Goal: Task Accomplishment & Management: Use online tool/utility

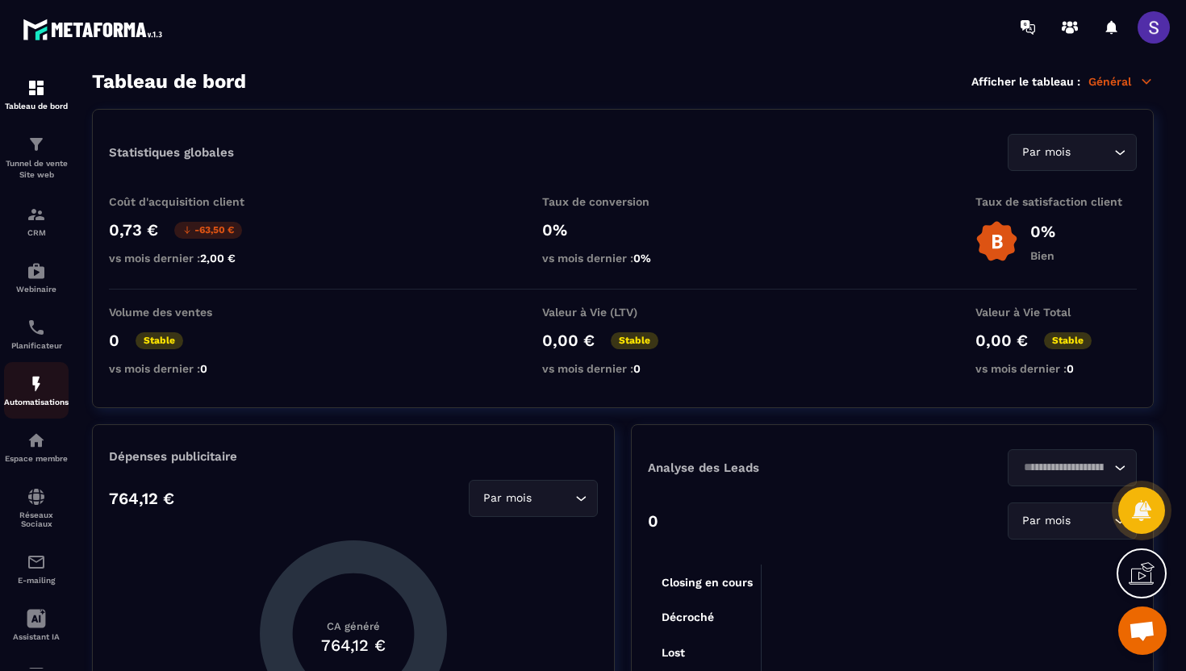
click at [32, 392] on img at bounding box center [36, 383] width 19 height 19
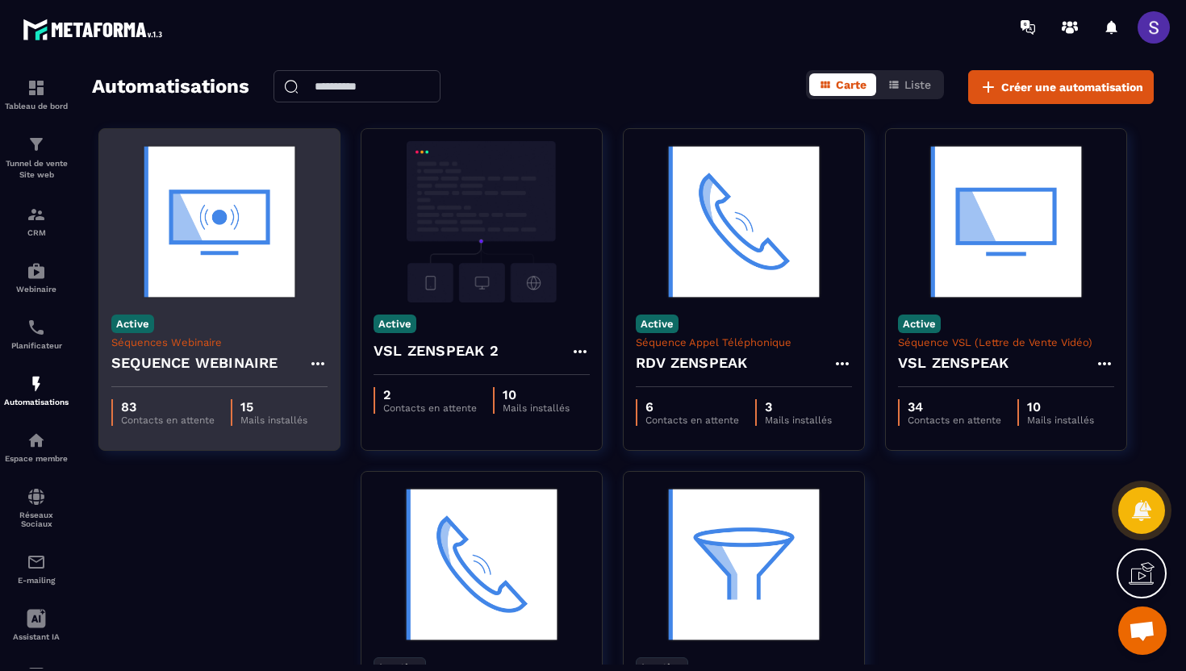
click at [219, 357] on h4 "SEQUENCE WEBINAIRE" at bounding box center [194, 363] width 167 height 23
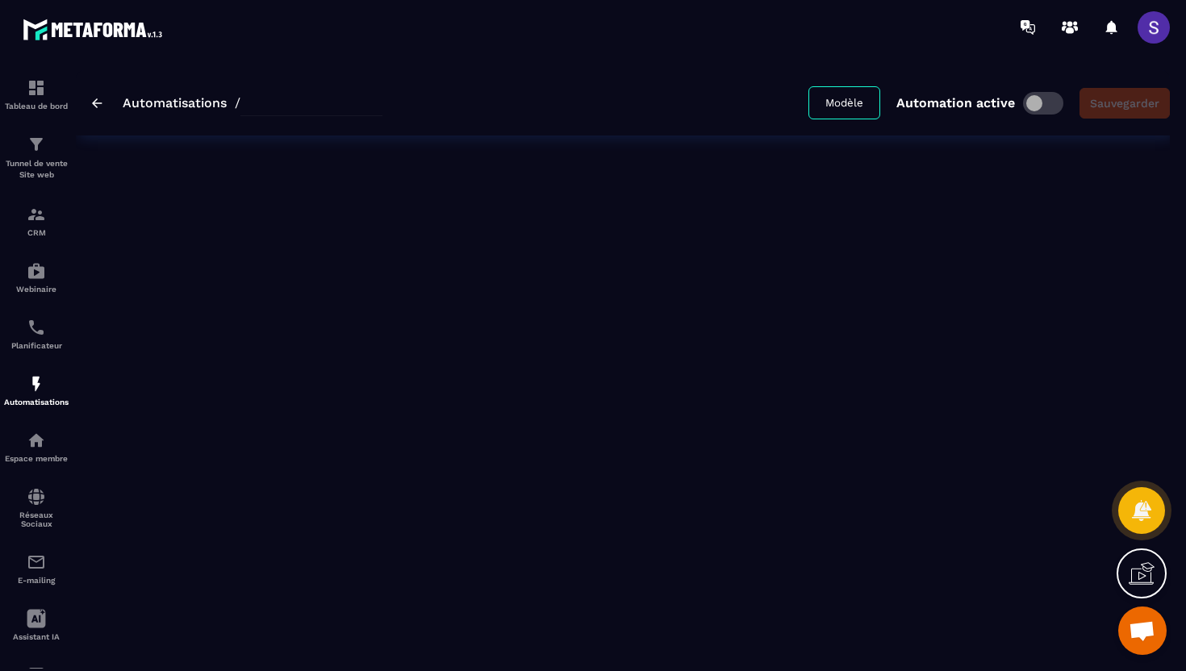
type input "**********"
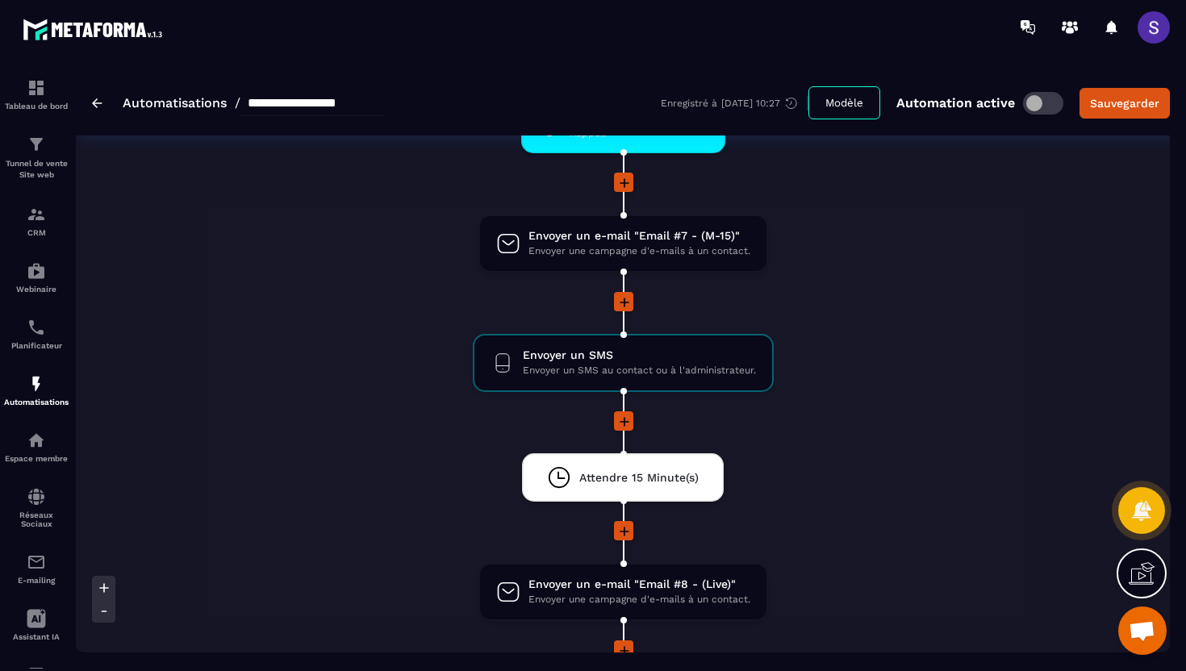
scroll to position [1534, 0]
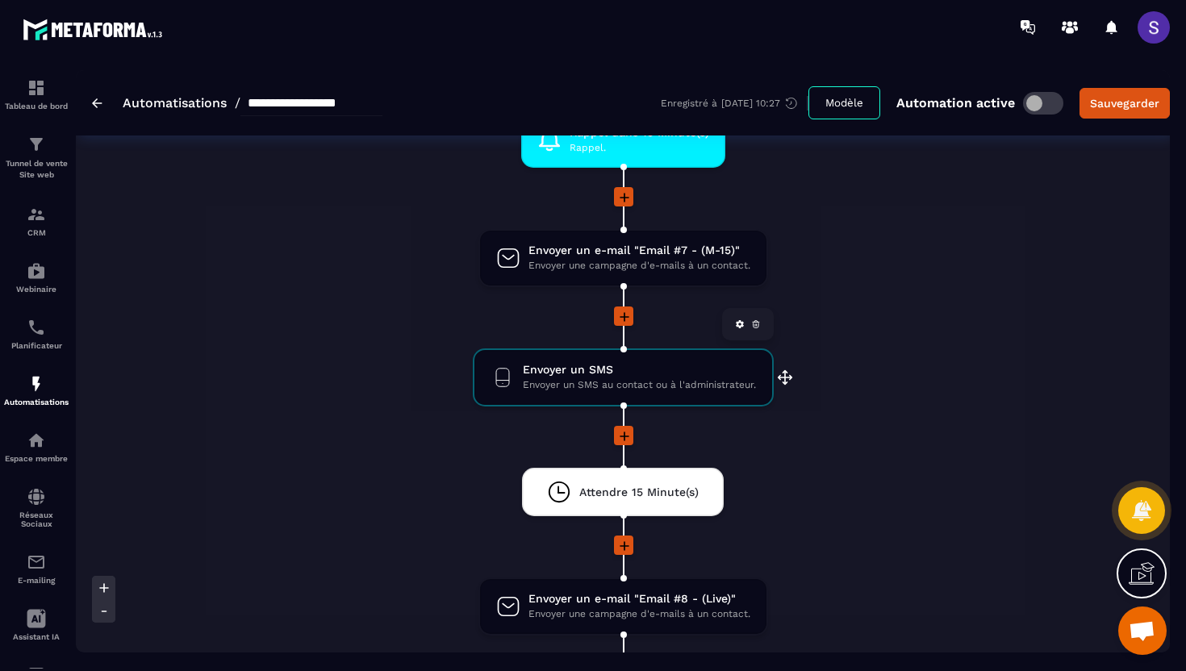
click at [609, 382] on span "Envoyer un SMS au contact ou à l'administrateur." at bounding box center [639, 385] width 233 height 15
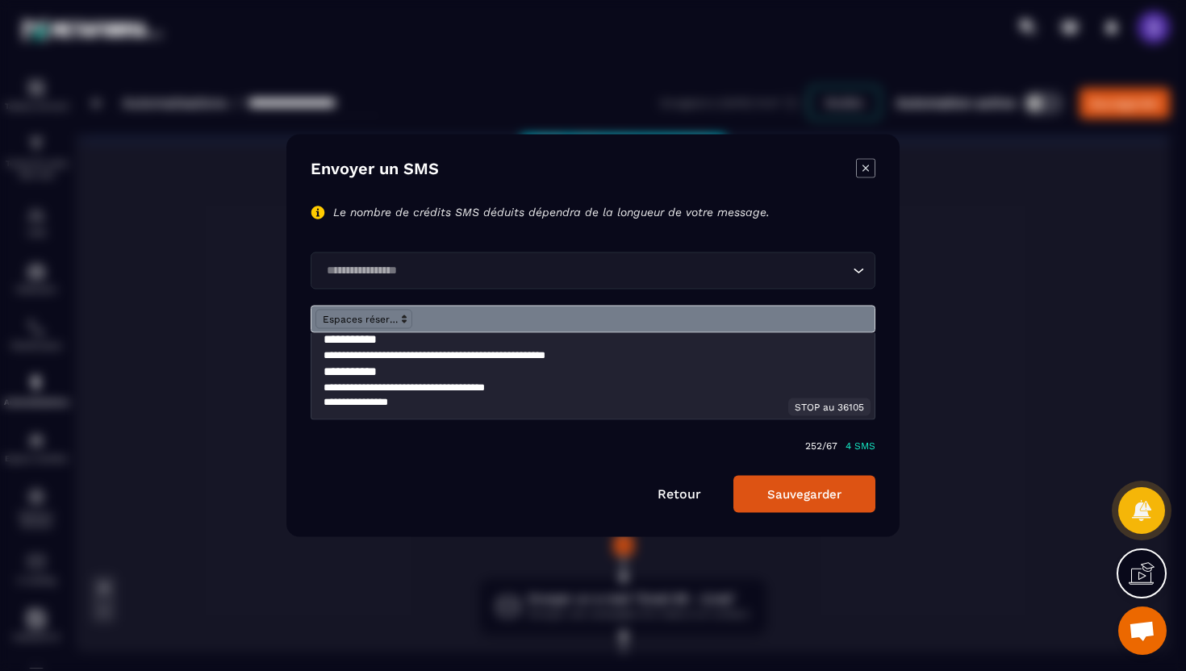
scroll to position [0, 0]
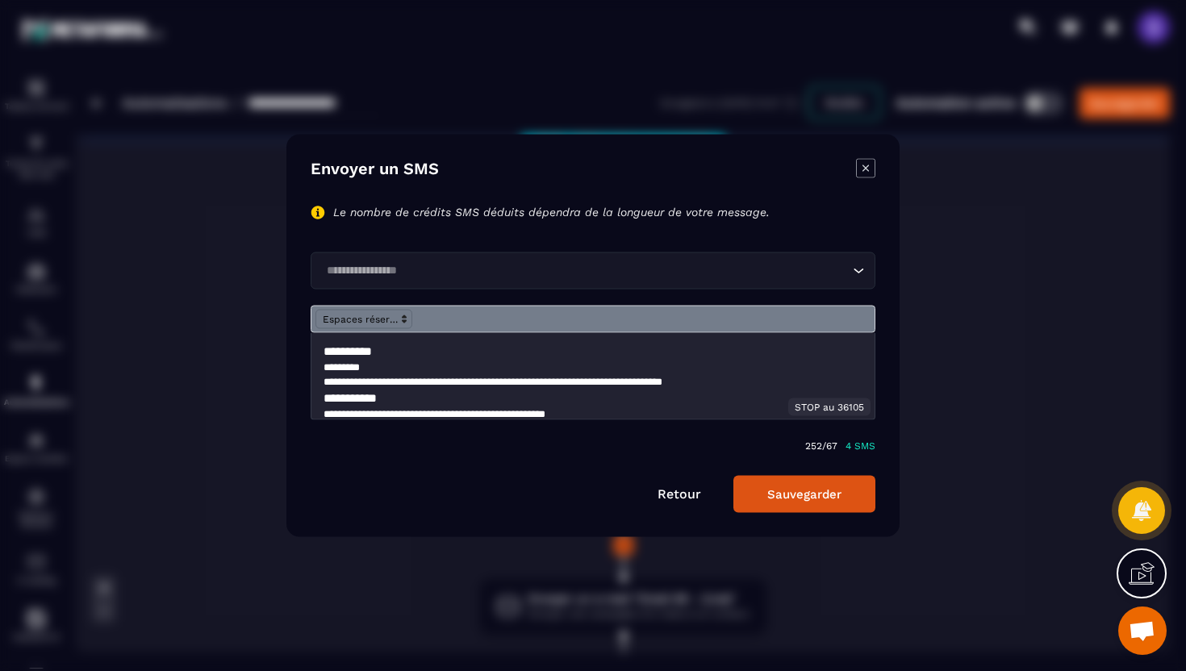
click at [870, 172] on icon "Modal window" at bounding box center [865, 168] width 19 height 19
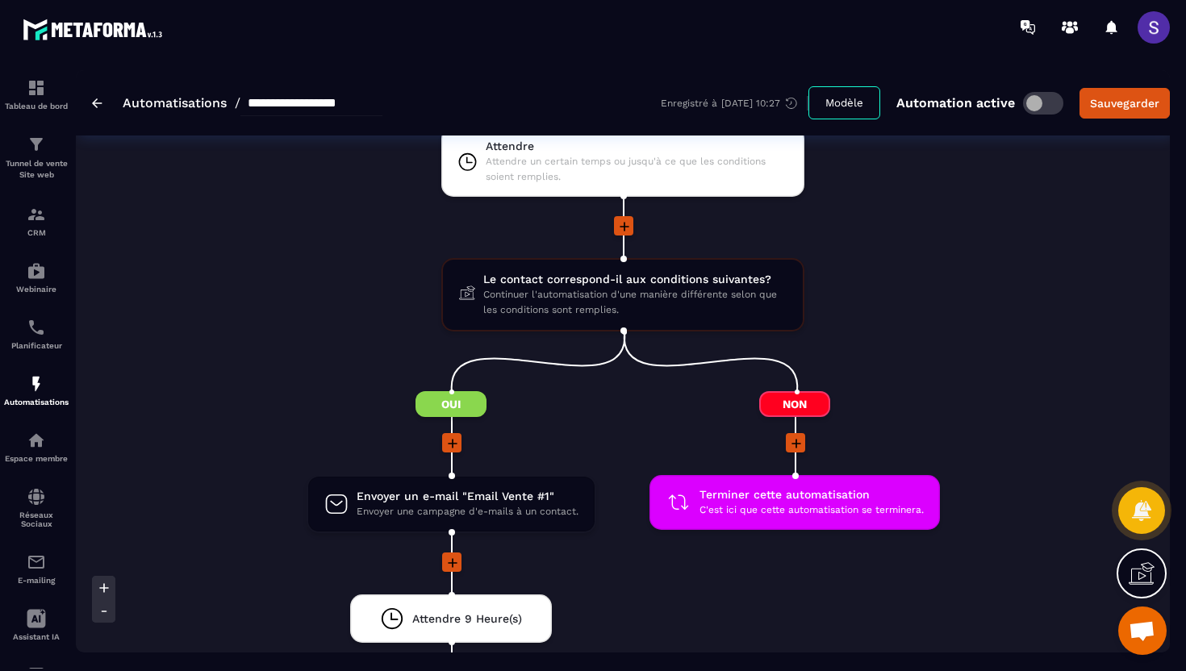
scroll to position [2103, 0]
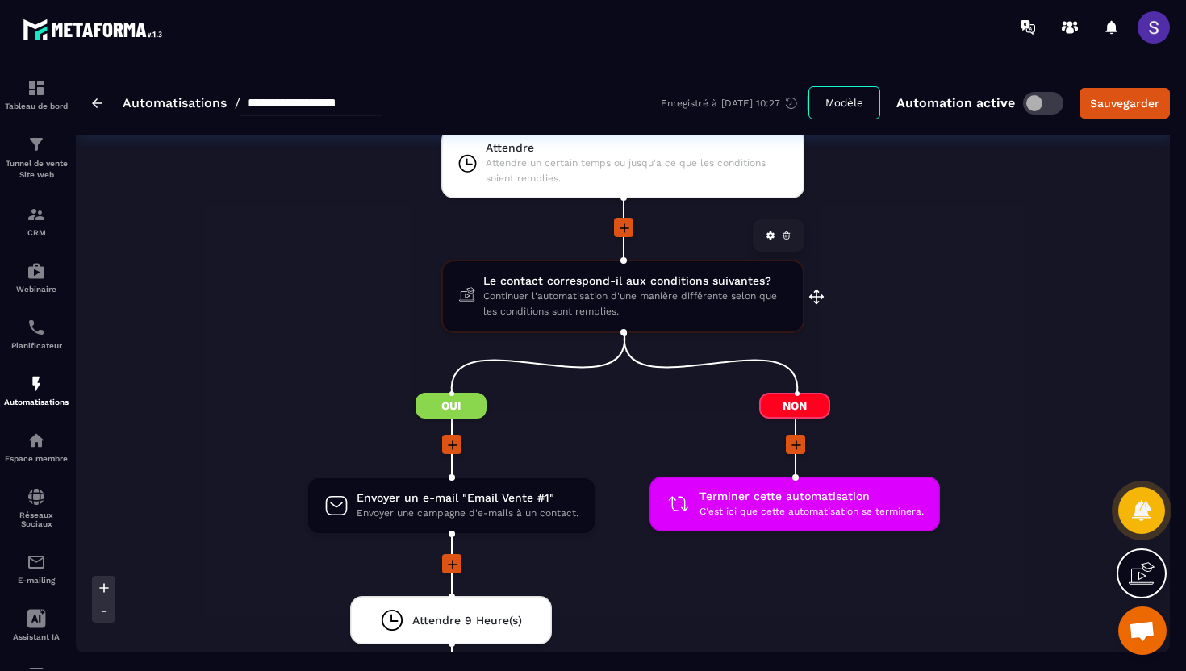
click at [562, 308] on span "Continuer l'automatisation d'une manière différente selon que les conditions so…" at bounding box center [634, 304] width 303 height 31
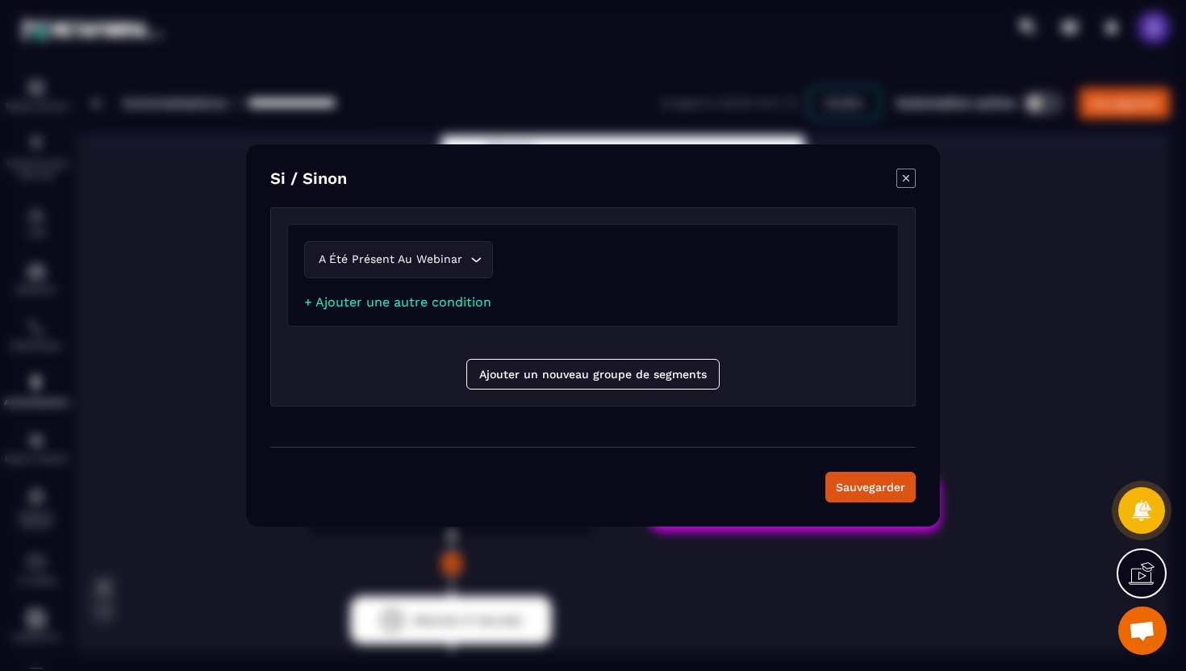
click at [906, 177] on icon "Modal window" at bounding box center [905, 178] width 19 height 19
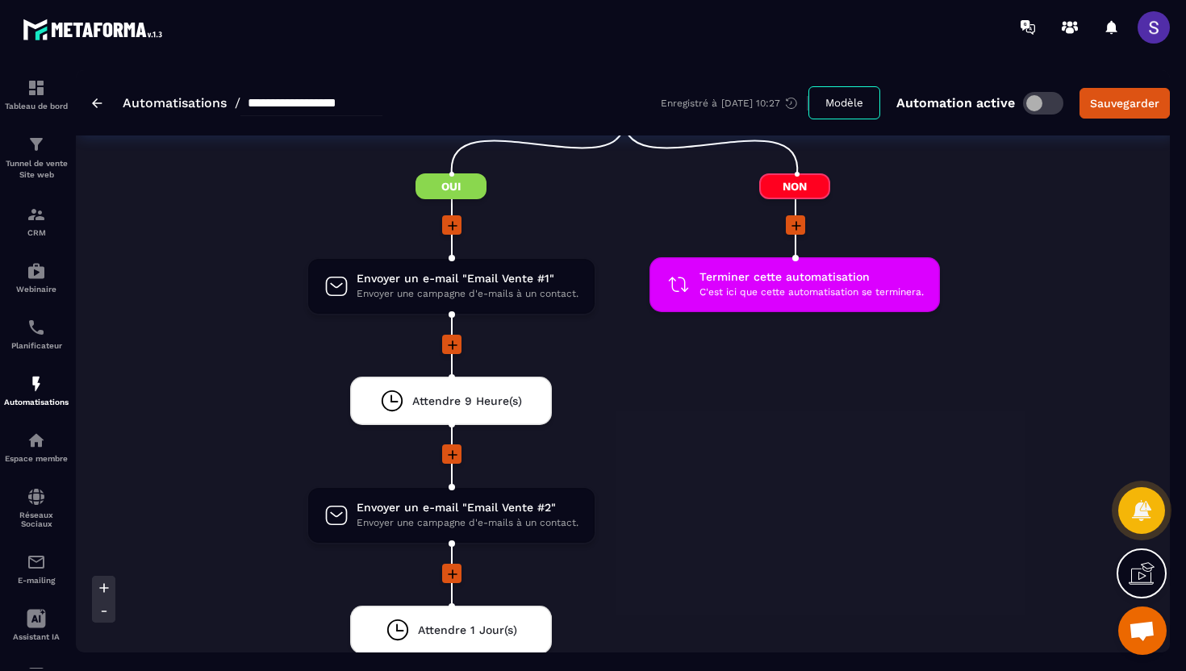
scroll to position [2243, 0]
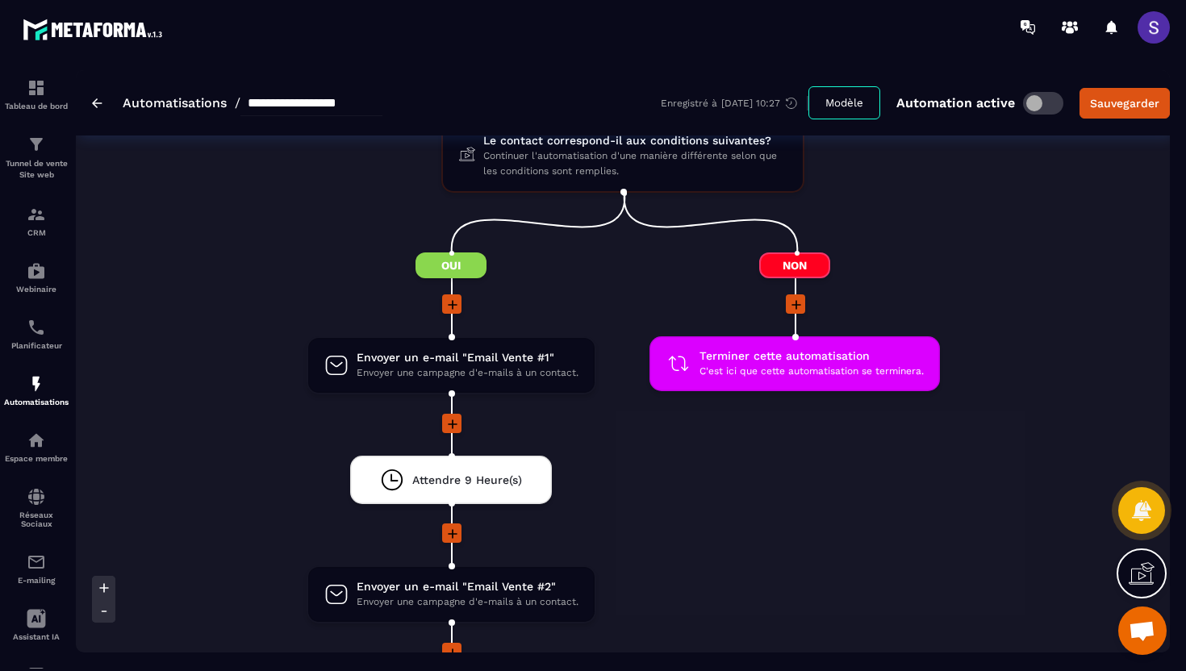
click at [100, 99] on img at bounding box center [97, 103] width 10 height 10
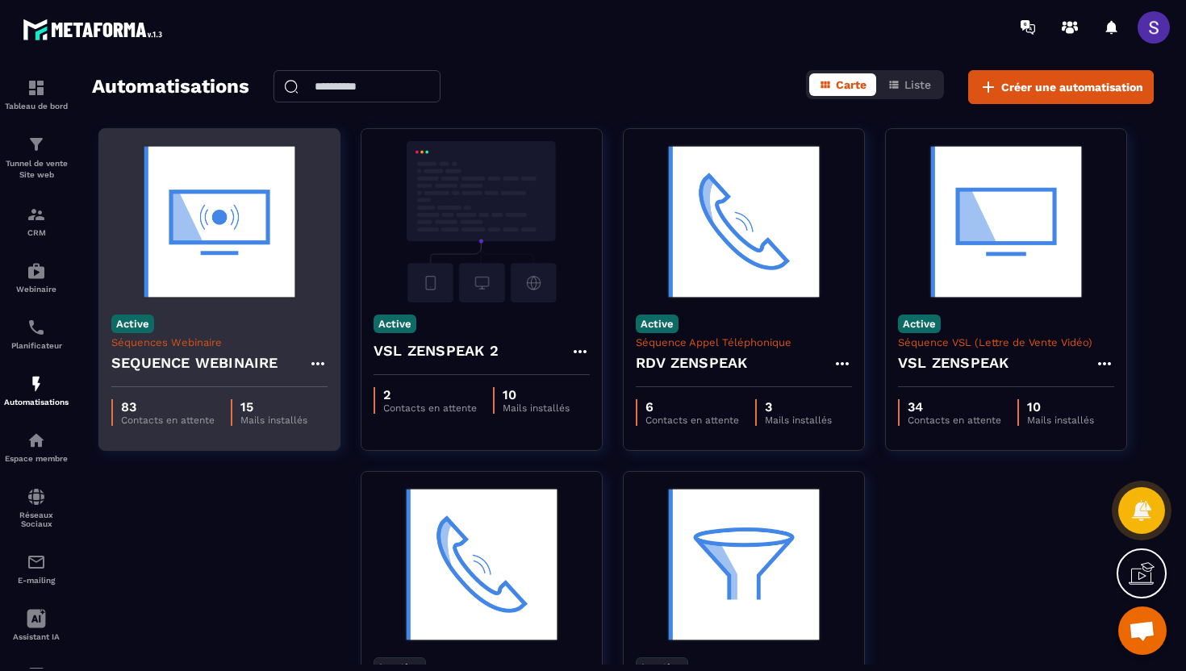
click at [176, 358] on h4 "SEQUENCE WEBINAIRE" at bounding box center [194, 363] width 167 height 23
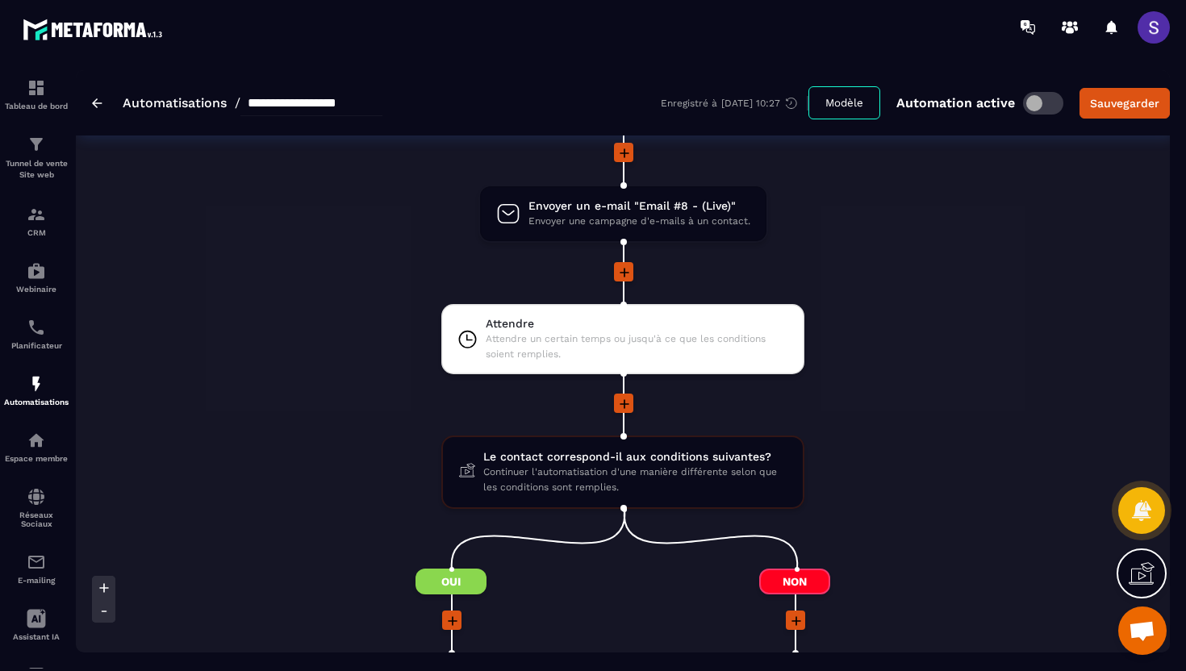
scroll to position [1928, 0]
